Goal: Entertainment & Leisure: Consume media (video, audio)

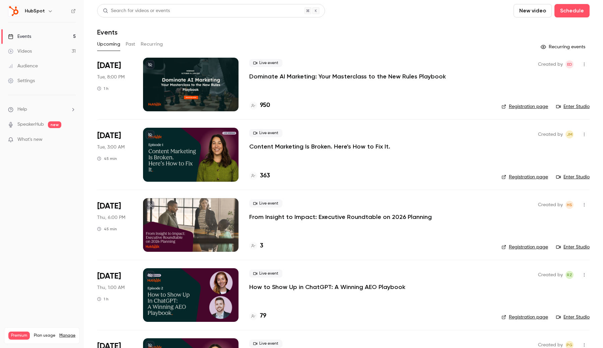
click at [48, 55] on link "Videos 31" at bounding box center [42, 51] width 84 height 15
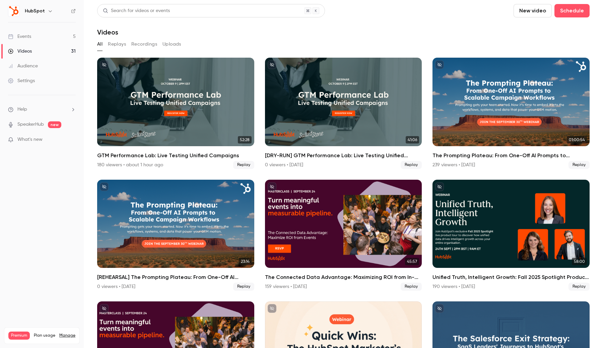
click at [160, 115] on div "GTM Performance Lab: Live Testing Unified Campaigns" at bounding box center [175, 102] width 157 height 88
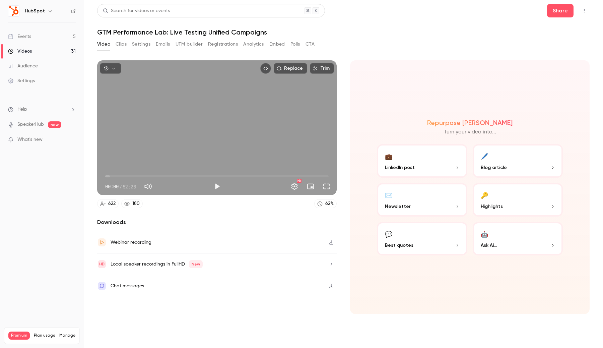
click at [287, 71] on button "Replace" at bounding box center [290, 68] width 33 height 11
click at [113, 66] on icon "button" at bounding box center [113, 68] width 5 height 5
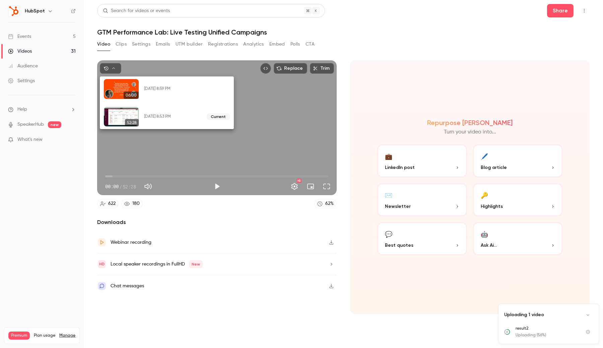
click at [189, 235] on div at bounding box center [301, 174] width 603 height 348
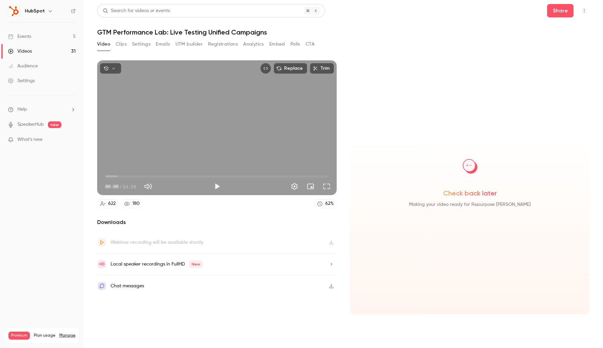
click at [311, 176] on span "00:00" at bounding box center [216, 176] width 223 height 11
click at [316, 176] on span "51:32" at bounding box center [216, 176] width 223 height 11
click at [320, 176] on span "52:36" at bounding box center [320, 176] width 2 height 2
click at [217, 189] on button "Play" at bounding box center [216, 186] width 13 height 13
click at [318, 177] on span "52:07" at bounding box center [318, 176] width 2 height 2
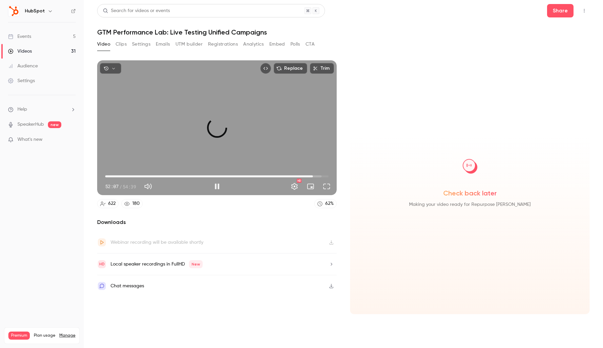
click at [313, 176] on span "50:48" at bounding box center [216, 176] width 223 height 11
click at [218, 186] on button "Pause" at bounding box center [216, 186] width 13 height 13
click at [318, 175] on span "50:48" at bounding box center [216, 176] width 223 height 11
click at [325, 176] on span "53:40" at bounding box center [216, 176] width 223 height 11
type input "******"
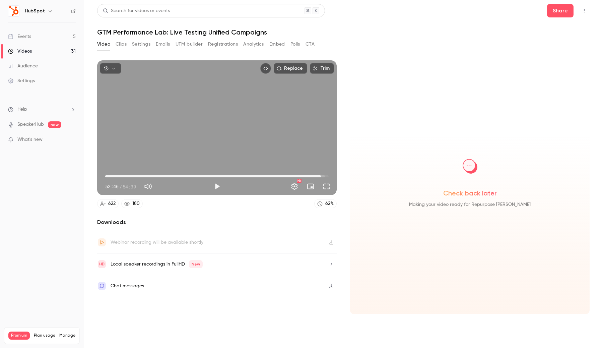
click at [321, 176] on span "52:46" at bounding box center [216, 176] width 223 height 11
click at [30, 136] on span "What's new" at bounding box center [29, 139] width 25 height 7
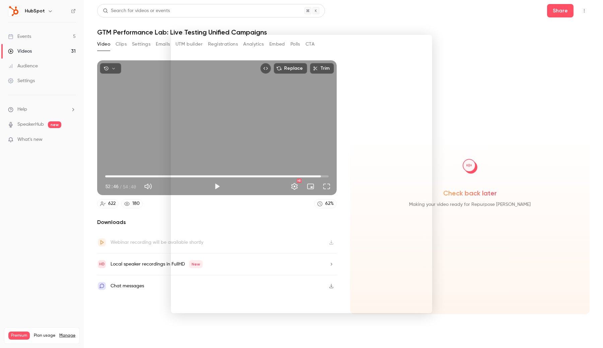
click at [122, 91] on div at bounding box center [301, 174] width 603 height 348
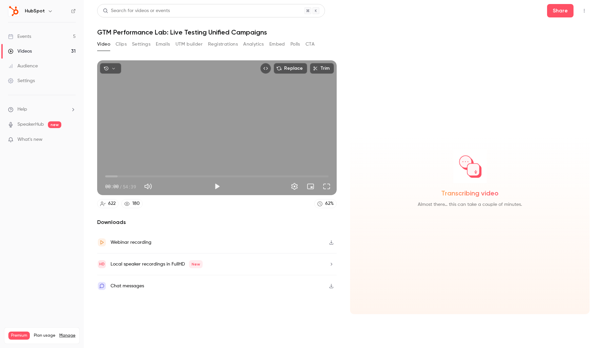
click at [331, 241] on icon "button" at bounding box center [331, 242] width 4 height 4
